Goal: Navigation & Orientation: Find specific page/section

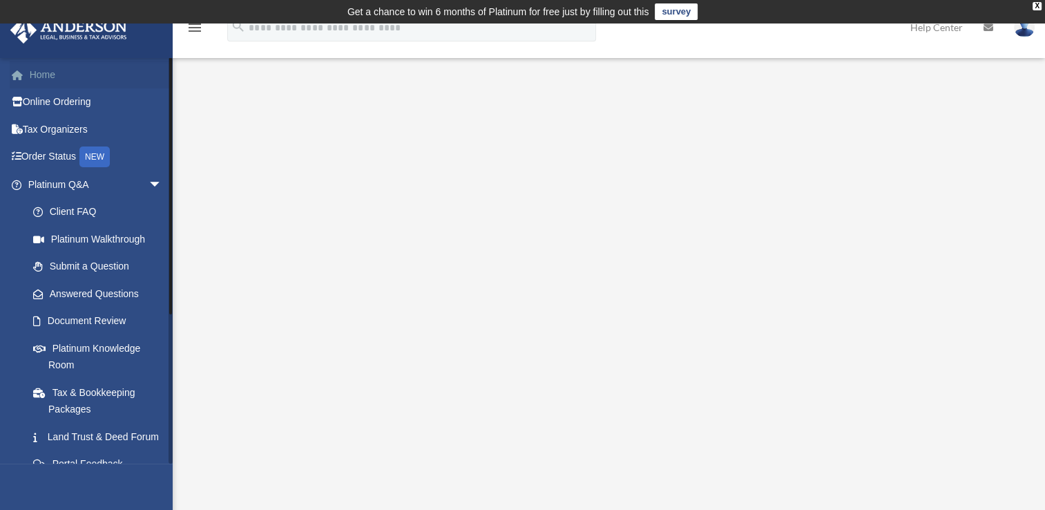
click at [36, 70] on link "Home" at bounding box center [96, 75] width 173 height 28
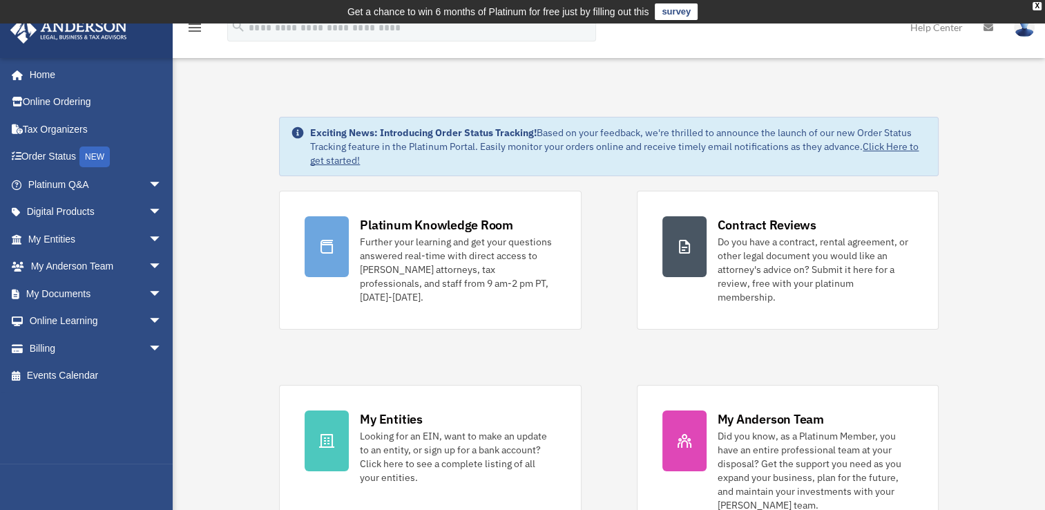
click at [1022, 27] on img at bounding box center [1024, 27] width 21 height 20
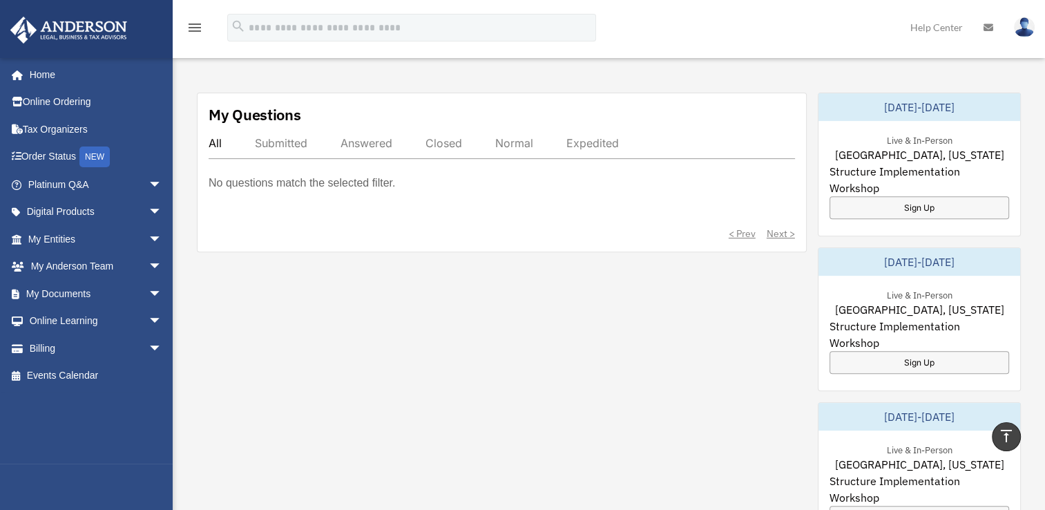
scroll to position [483, 0]
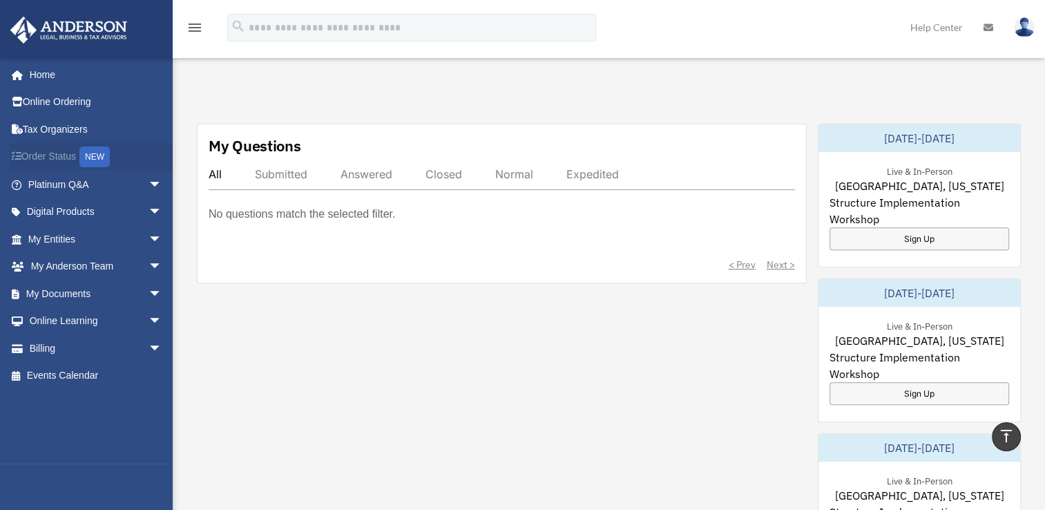
click at [58, 157] on link "Order Status NEW" at bounding box center [96, 157] width 173 height 28
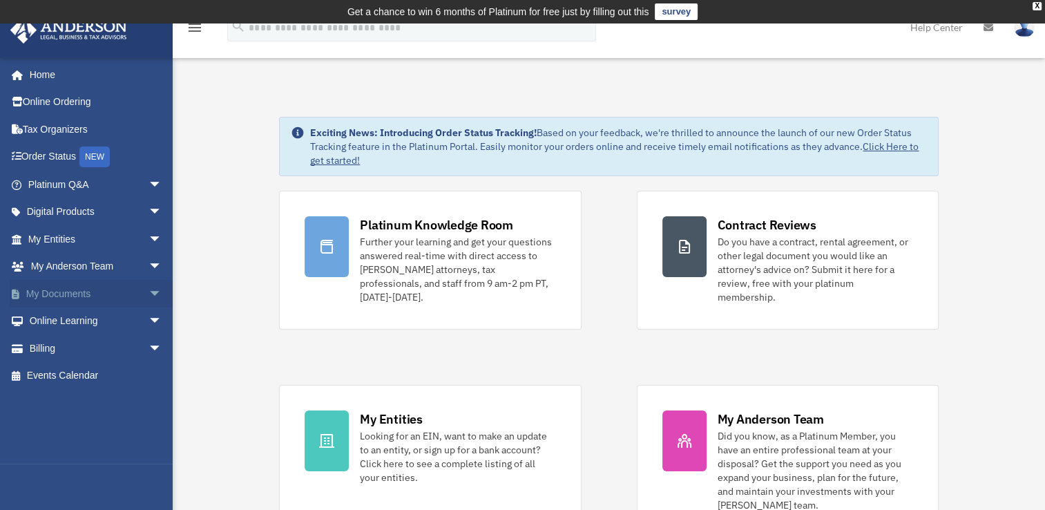
click at [149, 290] on span "arrow_drop_down" at bounding box center [162, 294] width 28 height 28
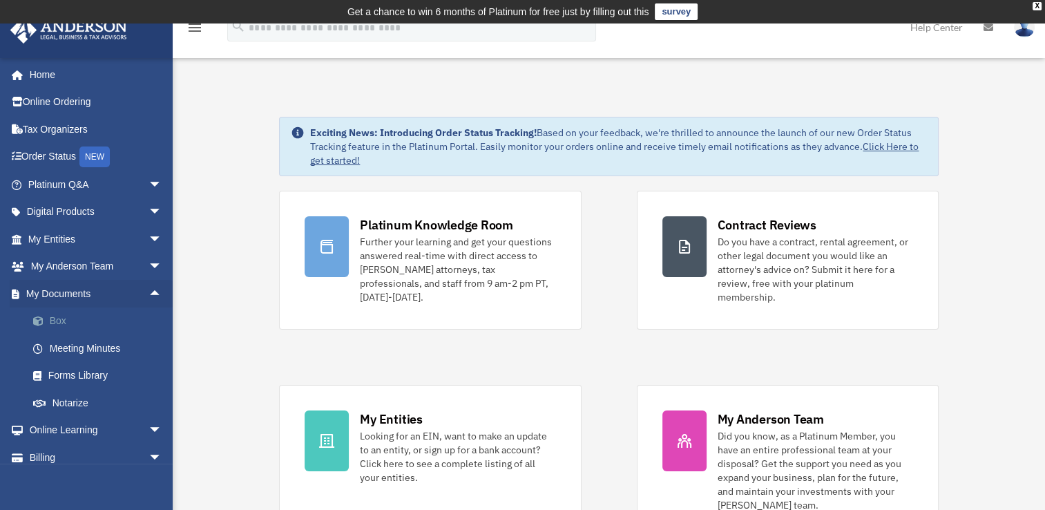
click at [68, 327] on link "Box" at bounding box center [101, 321] width 164 height 28
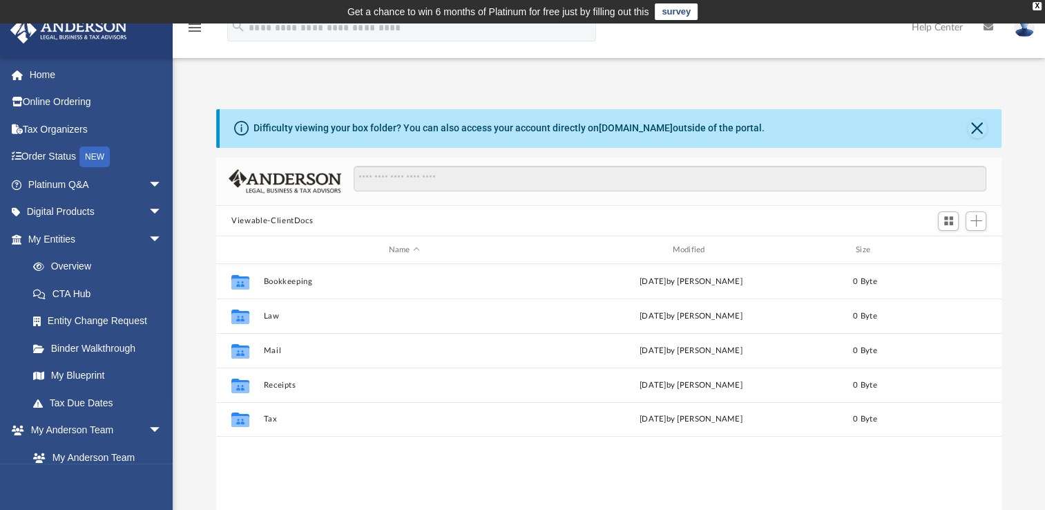
scroll to position [303, 773]
click at [148, 207] on span "arrow_drop_down" at bounding box center [162, 212] width 28 height 28
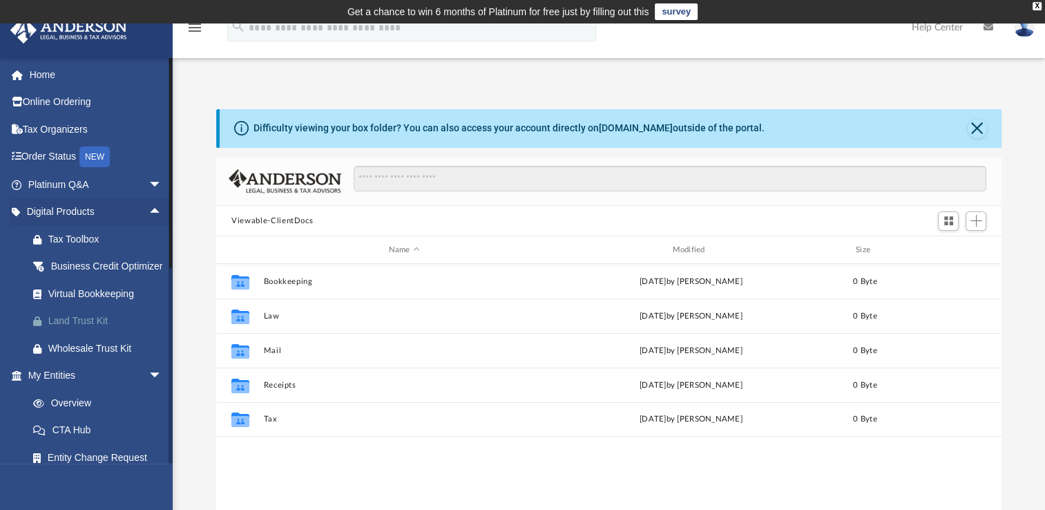
click at [85, 329] on div "Land Trust Kit" at bounding box center [106, 320] width 117 height 17
click at [148, 183] on span "arrow_drop_down" at bounding box center [162, 185] width 28 height 28
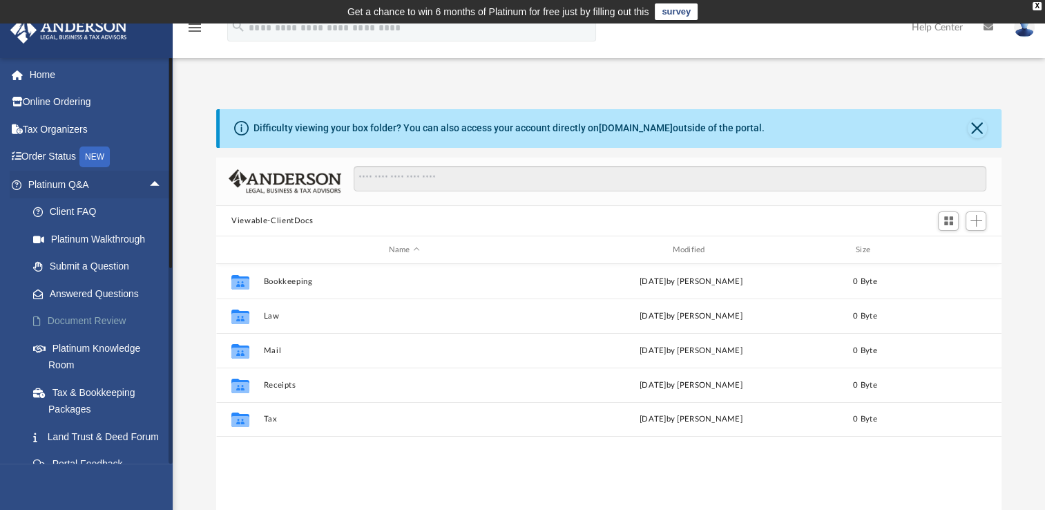
click at [94, 320] on link "Document Review" at bounding box center [101, 321] width 164 height 28
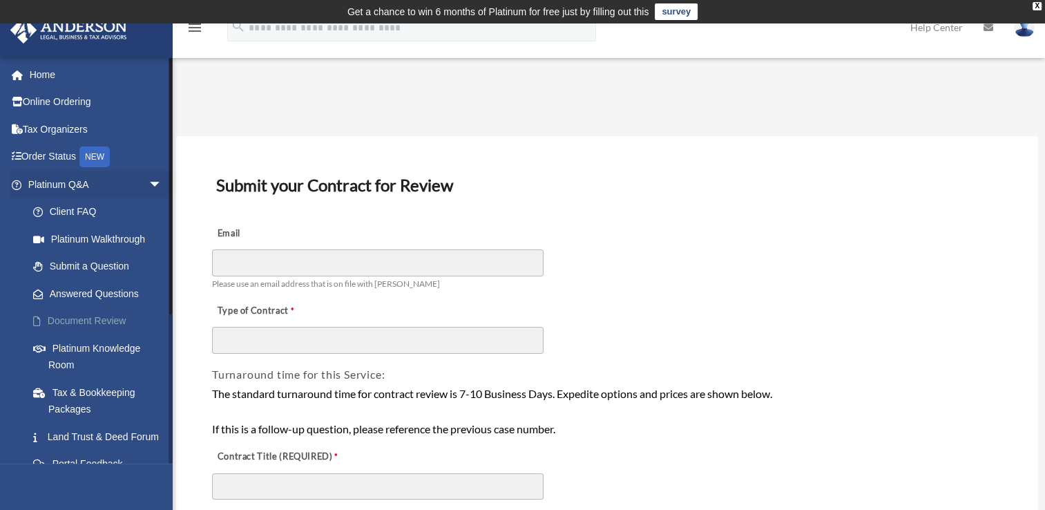
click at [101, 321] on link "Document Review" at bounding box center [101, 321] width 164 height 28
click at [72, 342] on link "Platinum Knowledge Room" at bounding box center [101, 356] width 164 height 44
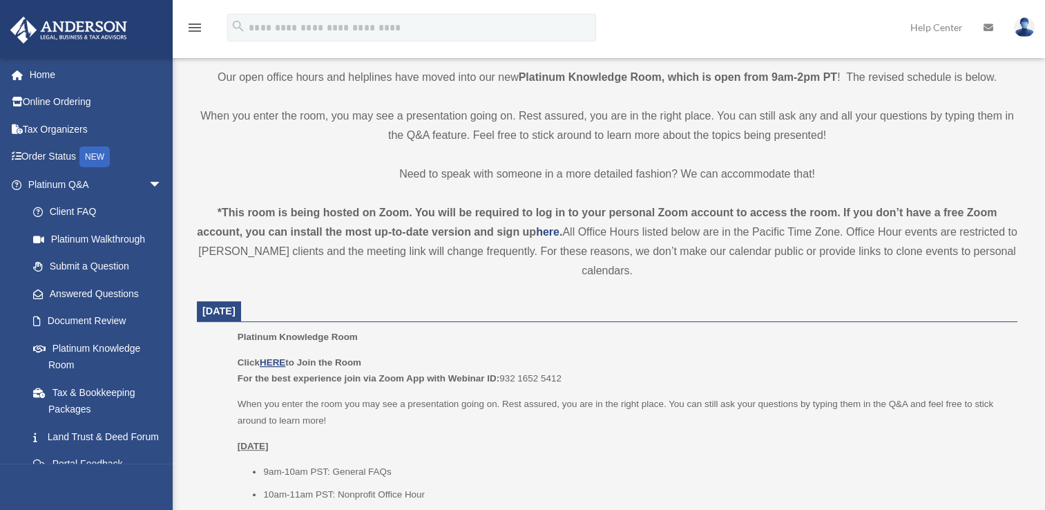
scroll to position [345, 0]
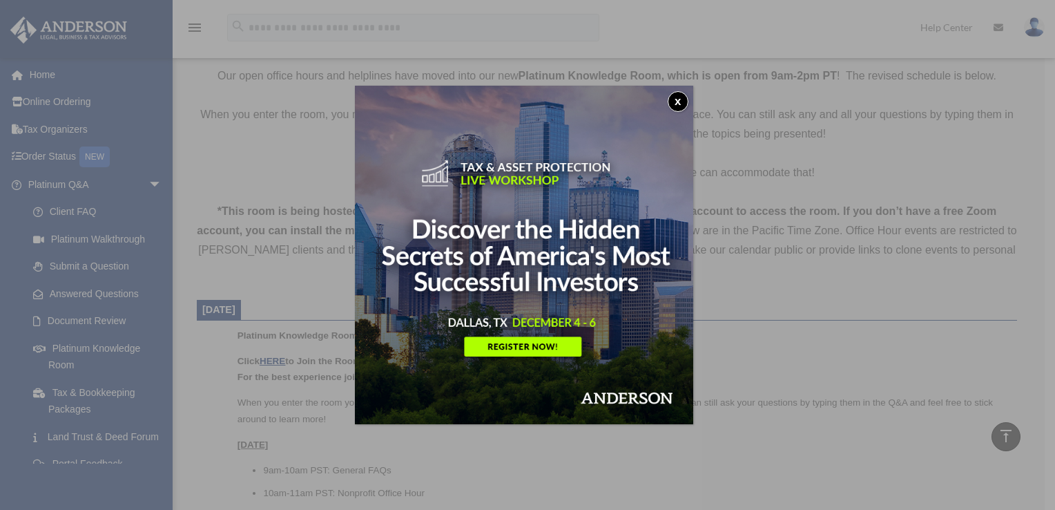
click at [521, 353] on img at bounding box center [524, 255] width 338 height 338
click at [679, 99] on button "x" at bounding box center [678, 101] width 21 height 21
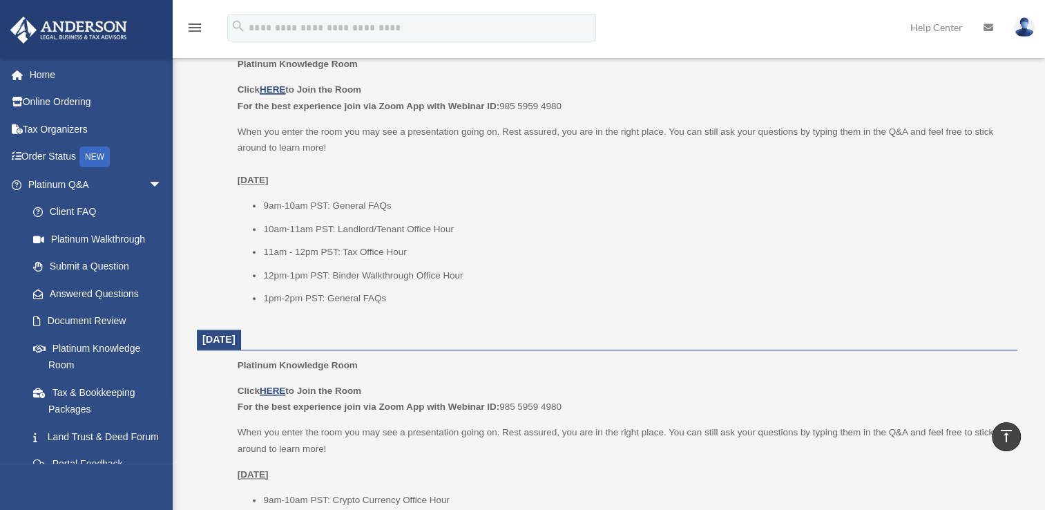
scroll to position [1519, 0]
